Goal: Information Seeking & Learning: Compare options

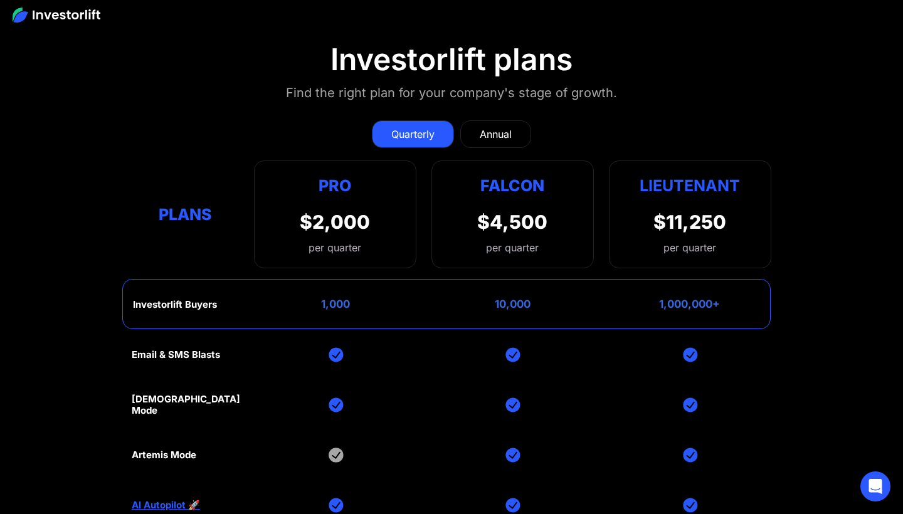
scroll to position [5544, 0]
click at [511, 126] on div "Annual" at bounding box center [496, 133] width 32 height 15
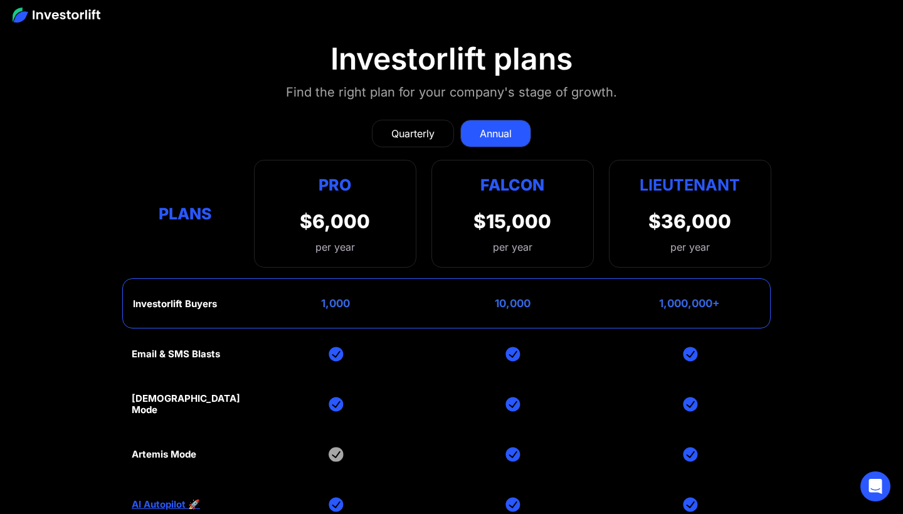
click at [446, 122] on link "Quarterly" at bounding box center [413, 134] width 82 height 28
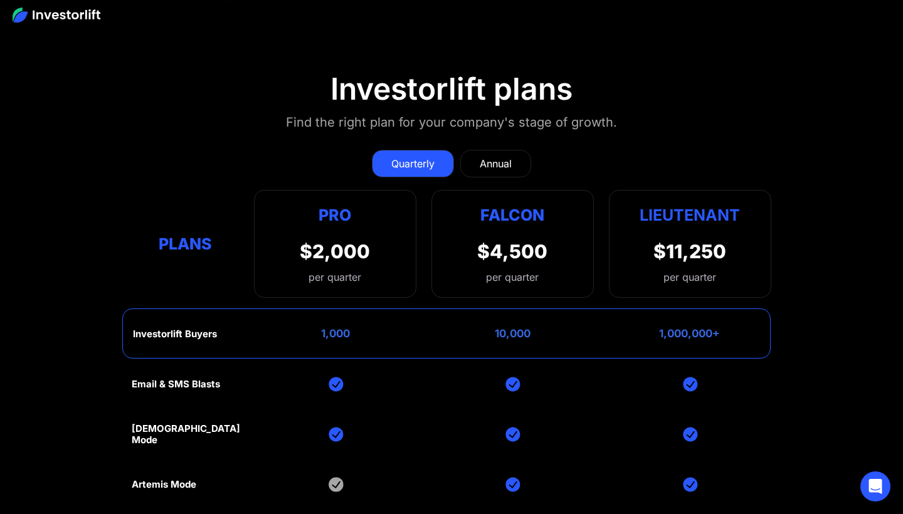
scroll to position [5514, 0]
click at [493, 155] on div "Annual" at bounding box center [496, 162] width 32 height 15
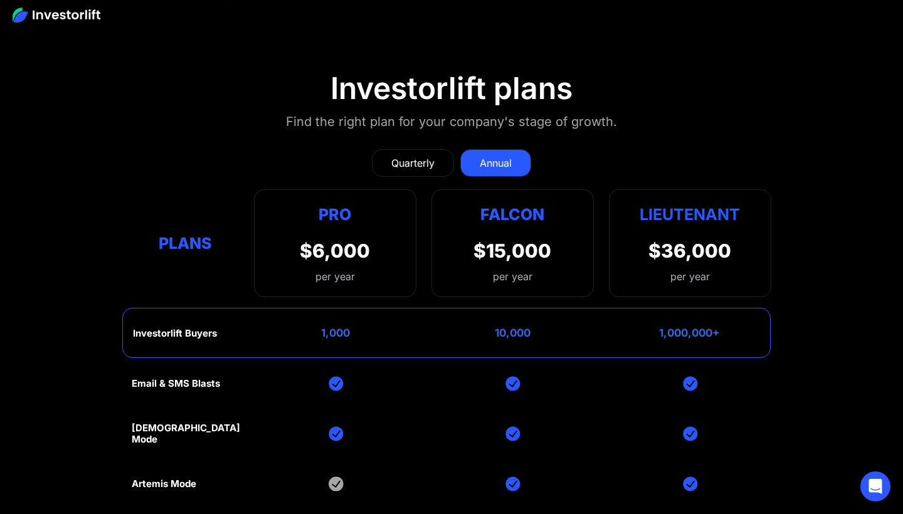
click at [433, 168] on link "Quarterly" at bounding box center [413, 163] width 82 height 28
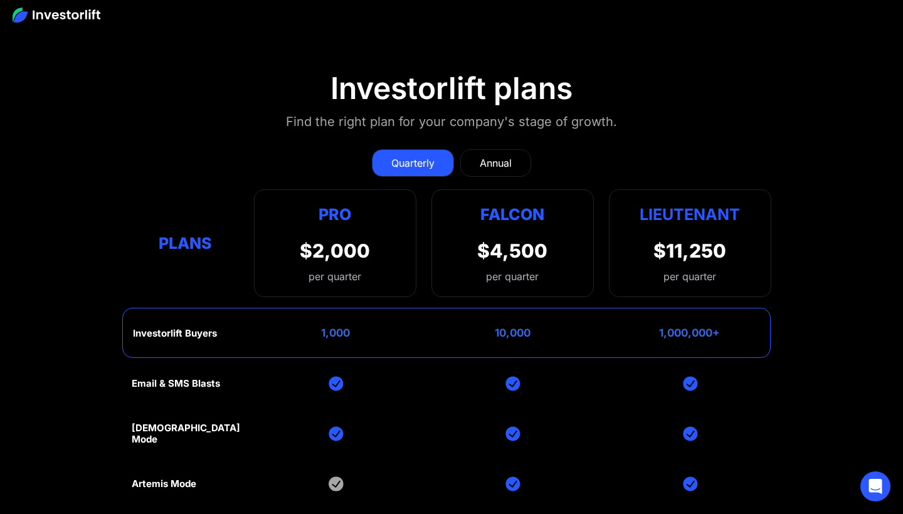
click at [486, 156] on div "Annual" at bounding box center [496, 162] width 32 height 15
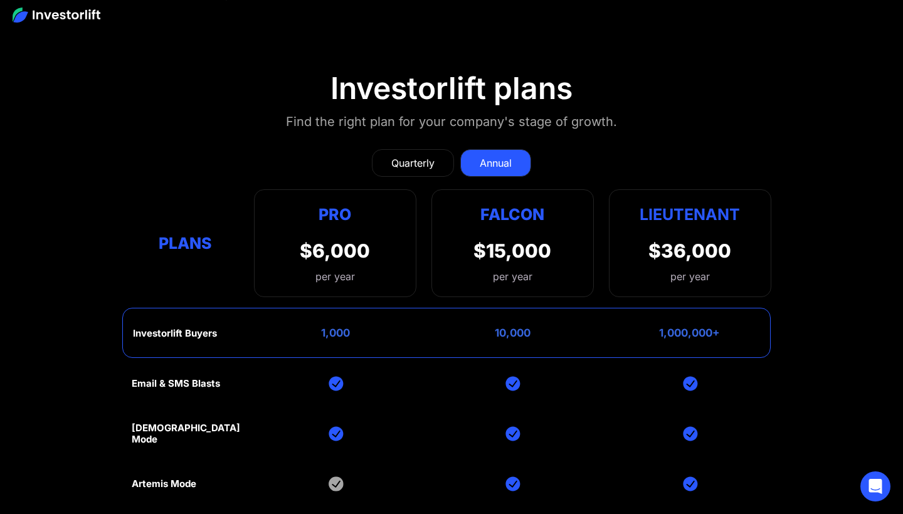
click at [446, 154] on link "Quarterly" at bounding box center [413, 163] width 82 height 28
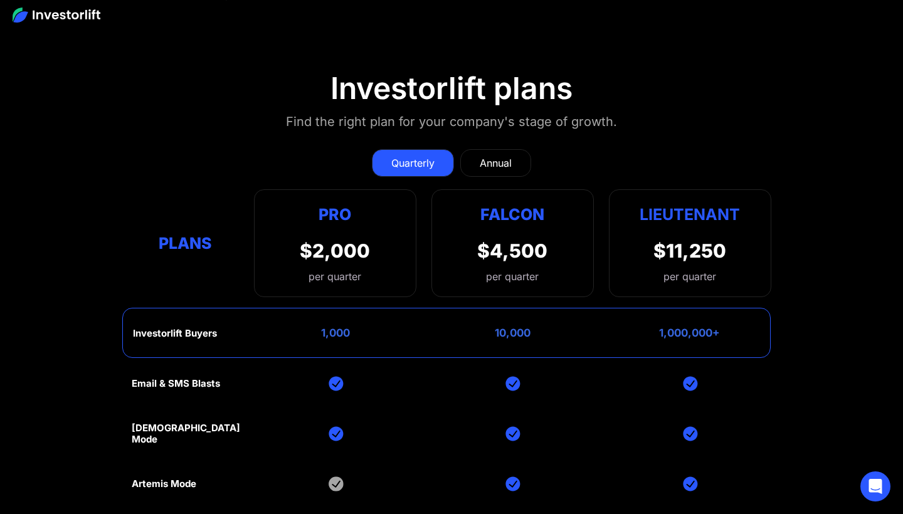
click at [501, 155] on div "Annual" at bounding box center [496, 162] width 32 height 15
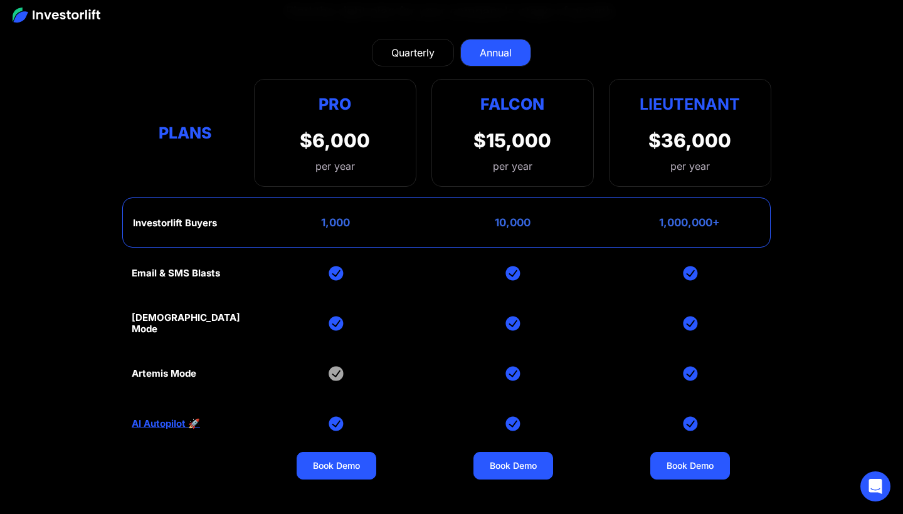
scroll to position [5619, 0]
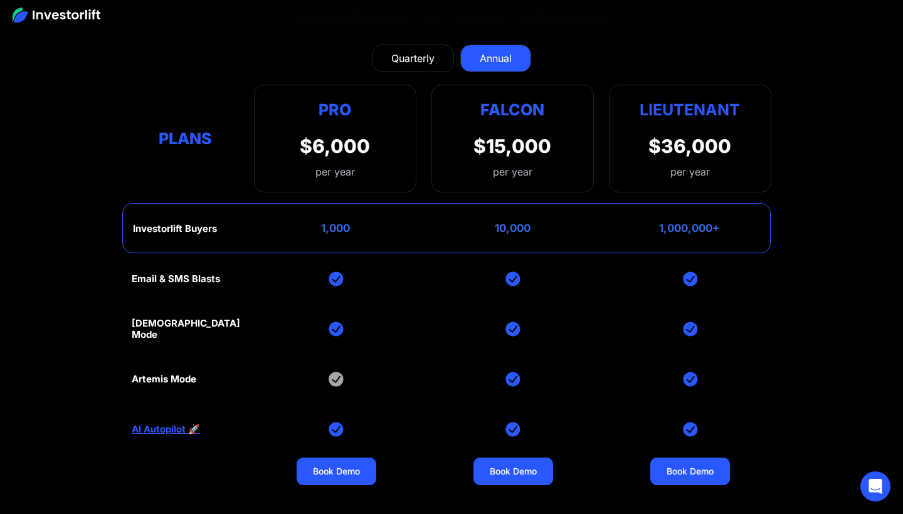
click at [428, 51] on div "Quarterly" at bounding box center [412, 58] width 43 height 15
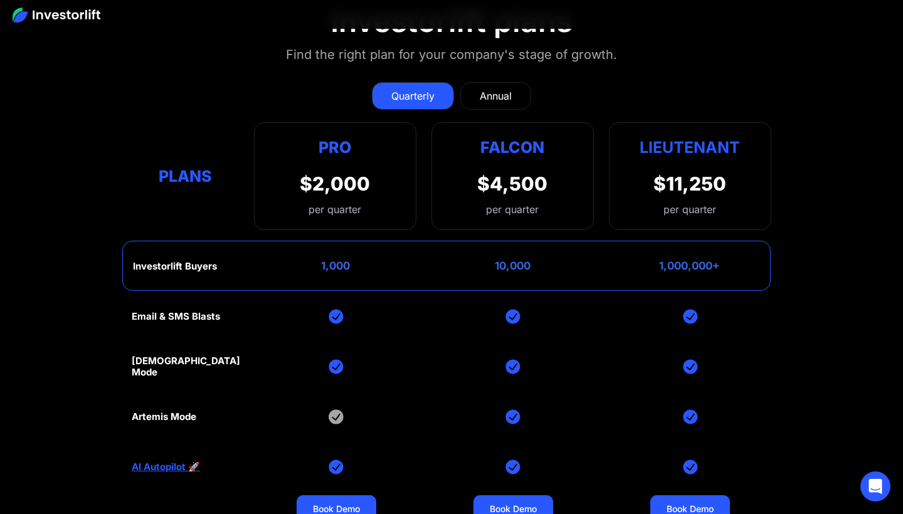
scroll to position [5576, 0]
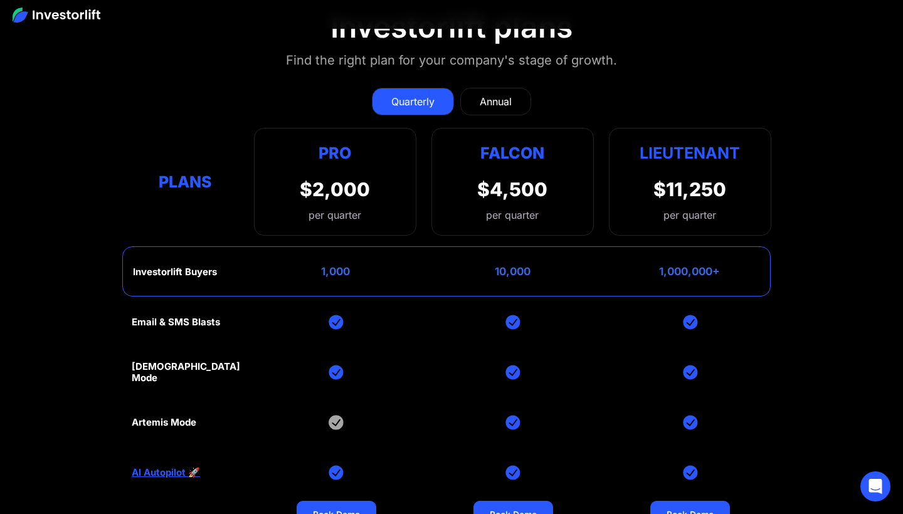
click at [622, 201] on div "Lieutenant $11,250 per quarter" at bounding box center [690, 182] width 162 height 108
click at [663, 187] on div "$11,250" at bounding box center [689, 189] width 73 height 23
click at [831, 152] on section "Investorlift plans Find the right plan for your company's stage of growth. Quar…" at bounding box center [451, 320] width 903 height 682
click at [716, 189] on div "$11,250" at bounding box center [689, 189] width 73 height 23
click at [463, 192] on div "Falcon $4,500 per quarter" at bounding box center [512, 182] width 162 height 108
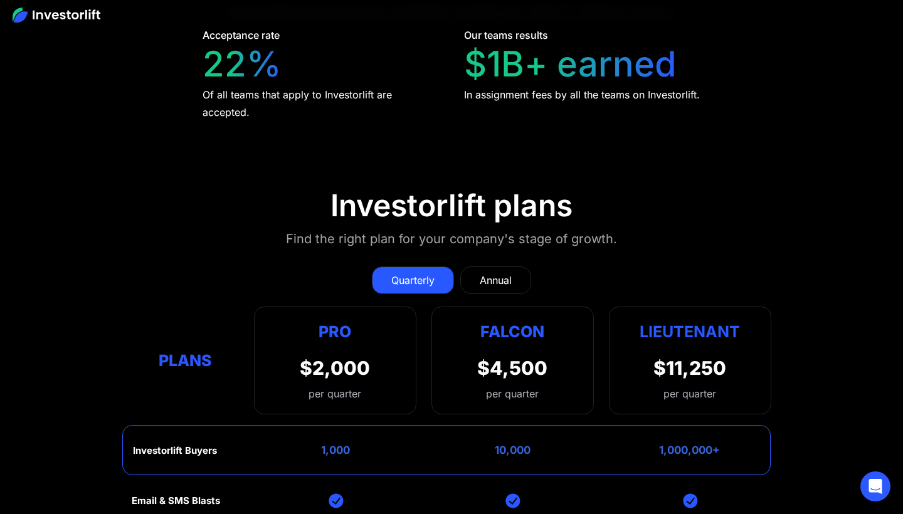
scroll to position [5398, 0]
click at [199, 355] on div "Plans" at bounding box center [185, 359] width 107 height 24
click at [211, 496] on div "Email & SMS Blasts" at bounding box center [176, 500] width 88 height 11
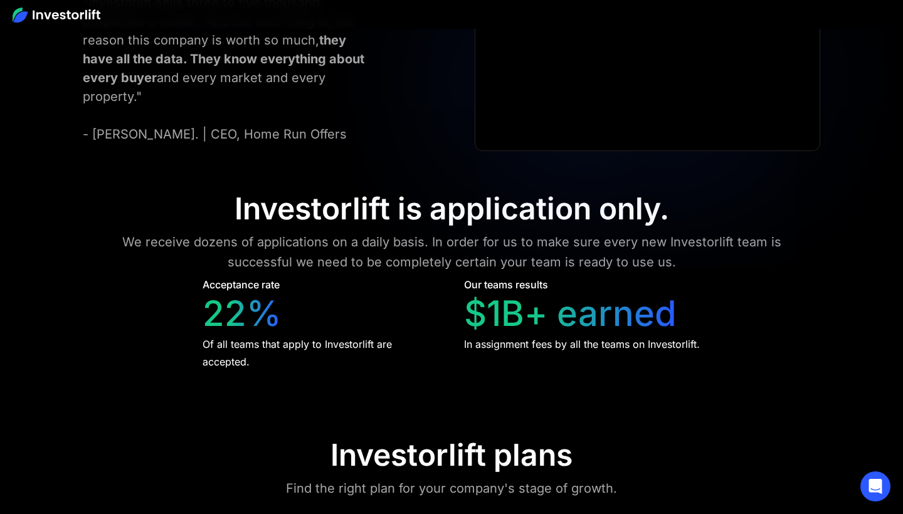
scroll to position [5150, 0]
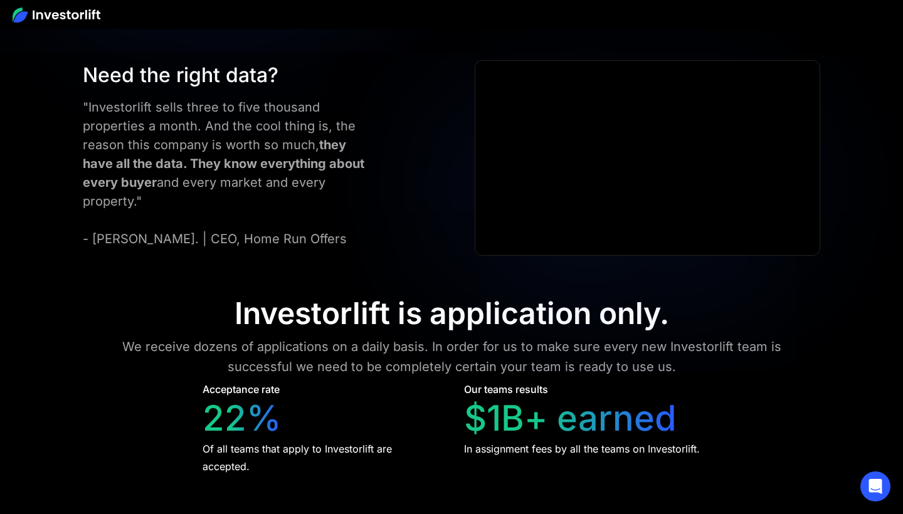
scroll to position [4989, 0]
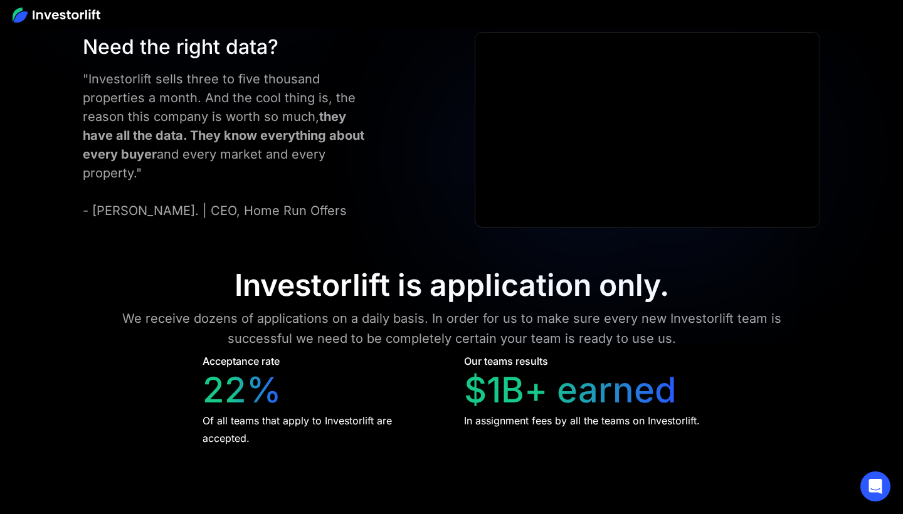
scroll to position [5072, 0]
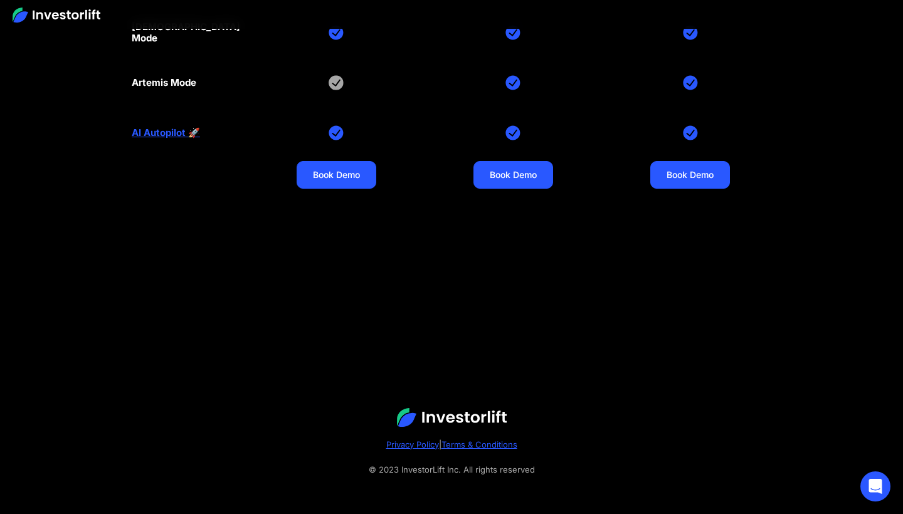
scroll to position [5915, 0]
